Goal: Task Accomplishment & Management: Use online tool/utility

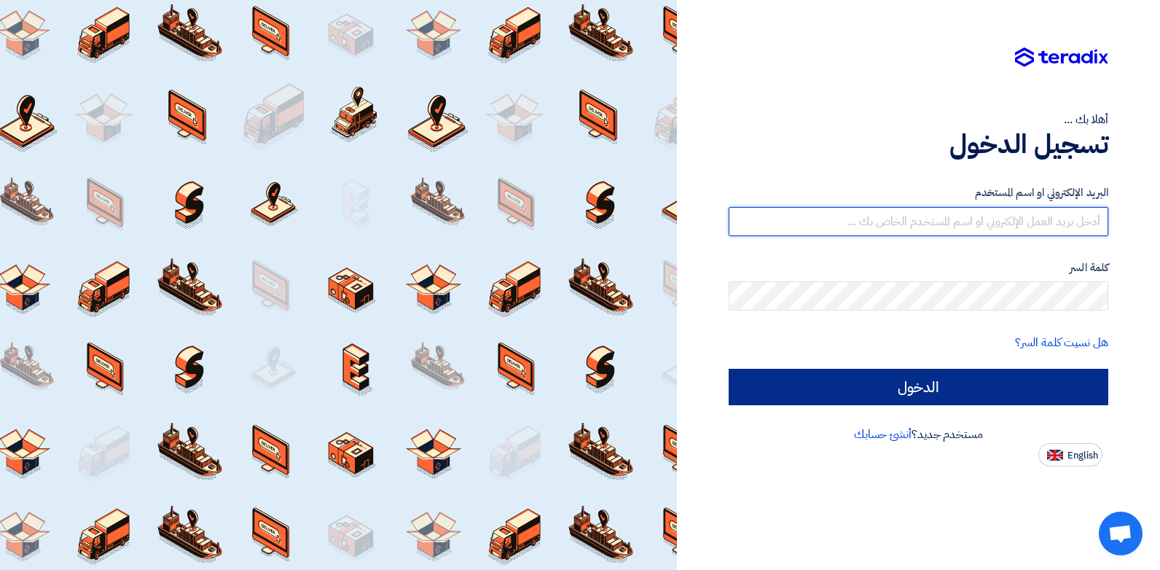
type input "[EMAIL_ADDRESS][DOMAIN_NAME]"
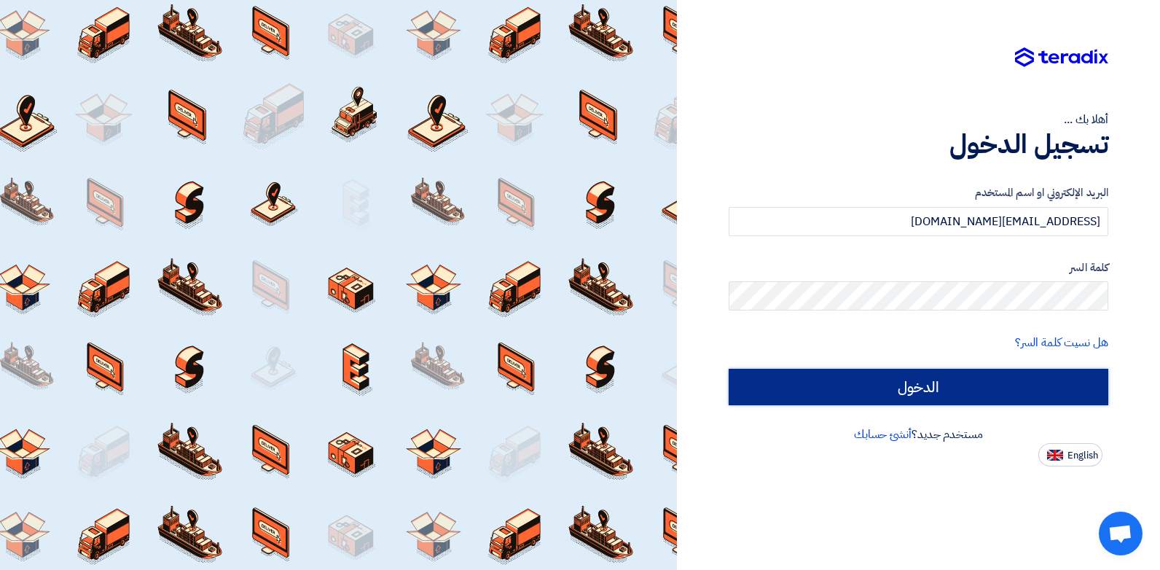
click at [972, 387] on input "الدخول" at bounding box center [918, 387] width 380 height 36
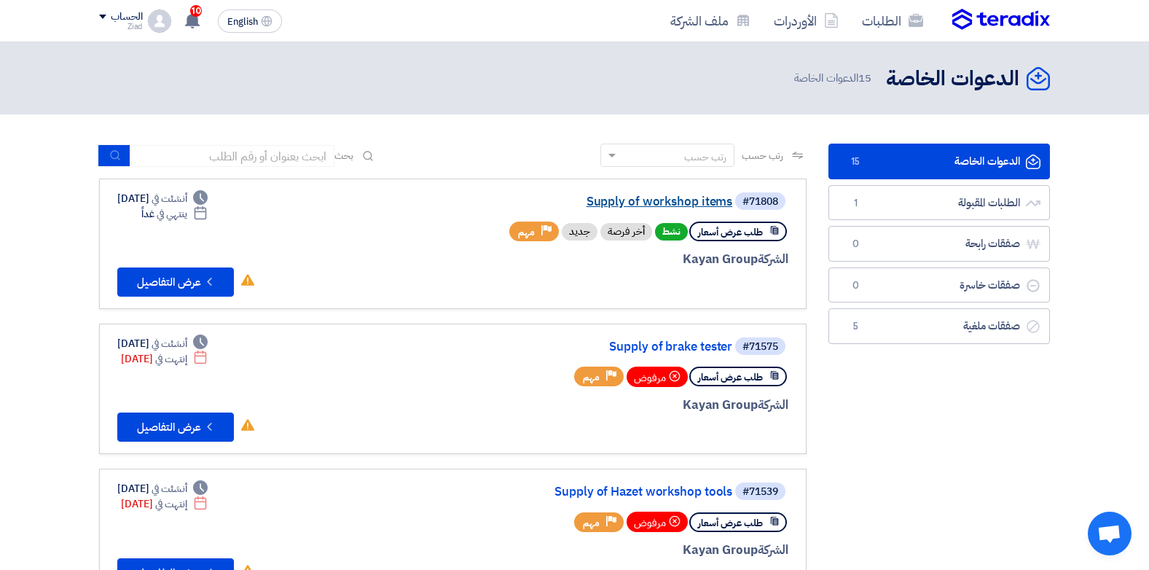
click at [702, 203] on link "Supply of workshop items" at bounding box center [586, 201] width 291 height 13
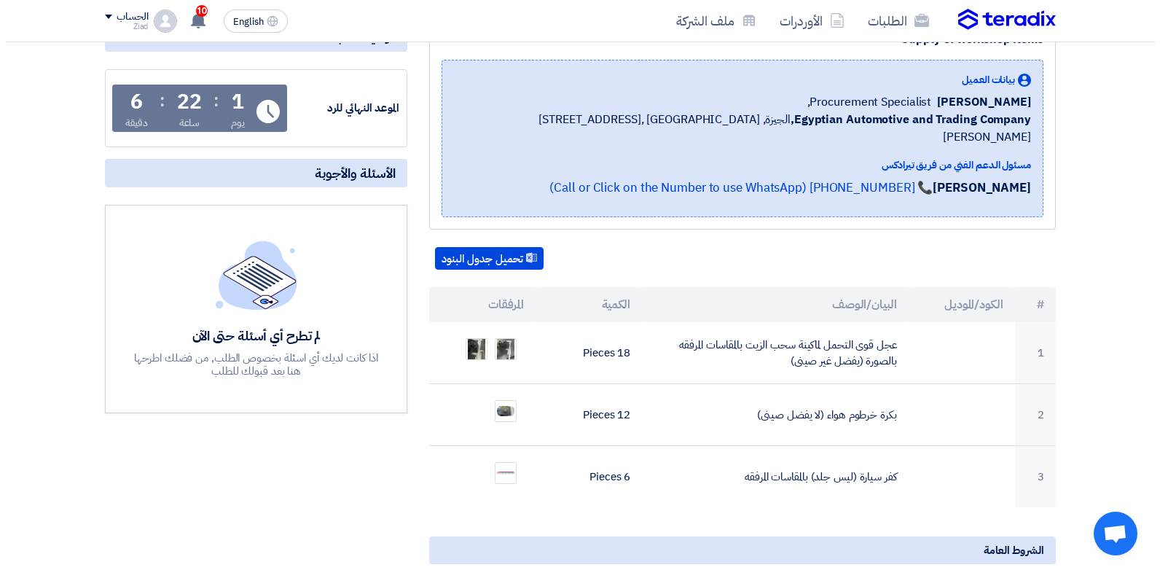
scroll to position [237, 0]
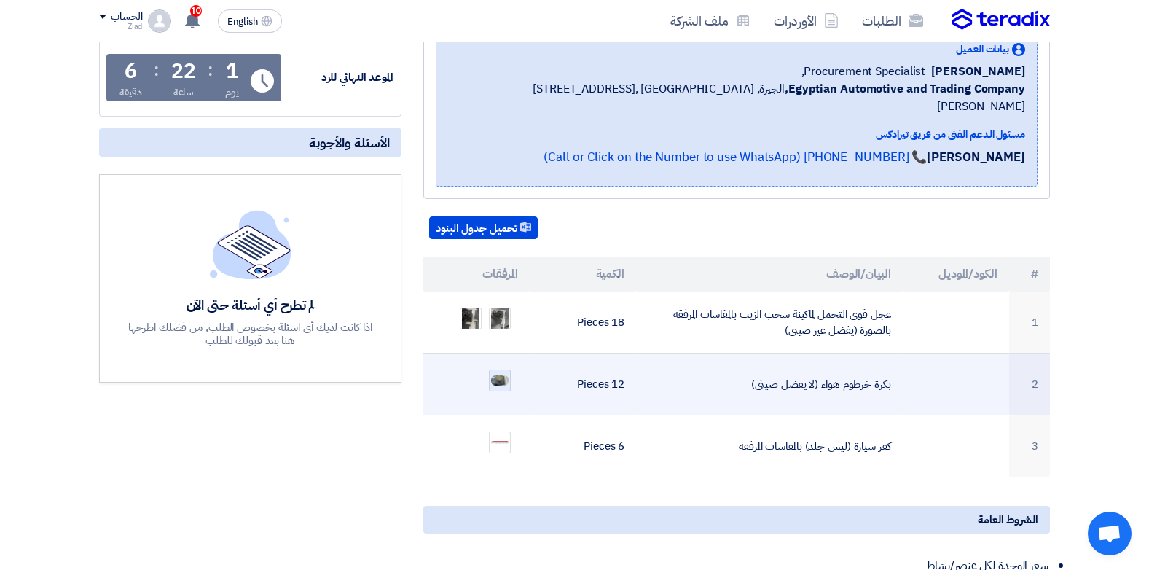
click at [500, 374] on img at bounding box center [500, 380] width 20 height 13
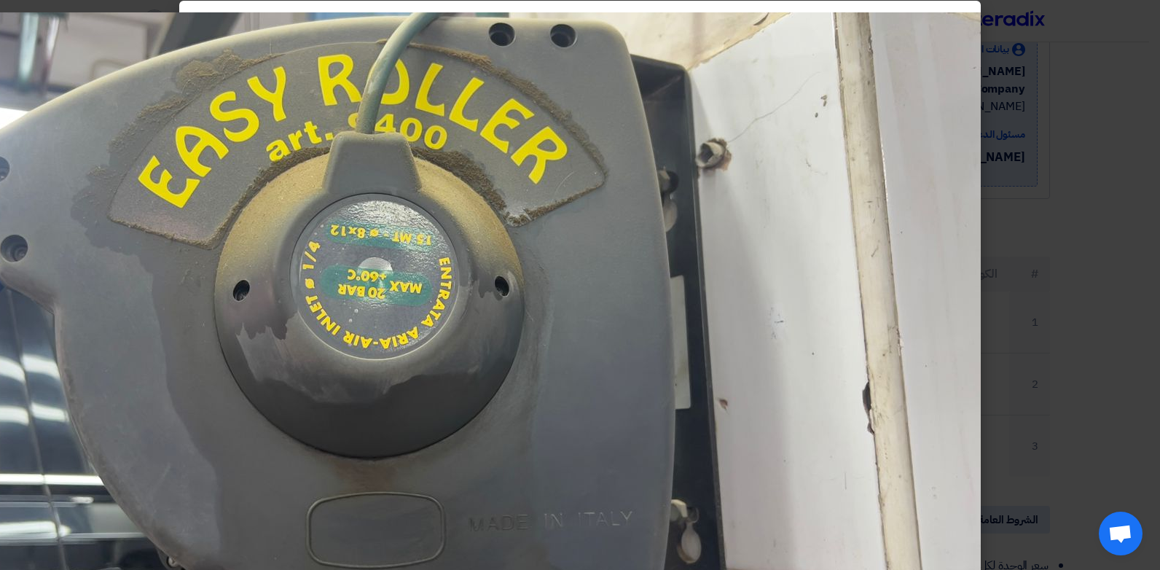
scroll to position [0, 0]
